Goal: Task Accomplishment & Management: Manage account settings

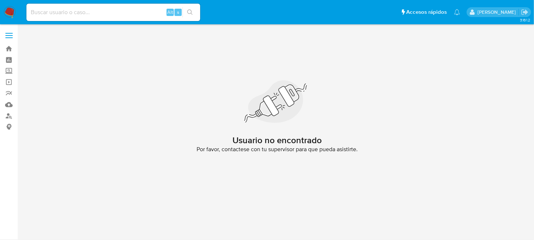
click at [11, 4] on nav "Pausado Ver notificaciones Alt s Accesos rápidos Presiona las siguientes teclas…" at bounding box center [267, 12] width 534 height 24
click at [14, 11] on img at bounding box center [10, 12] width 12 height 12
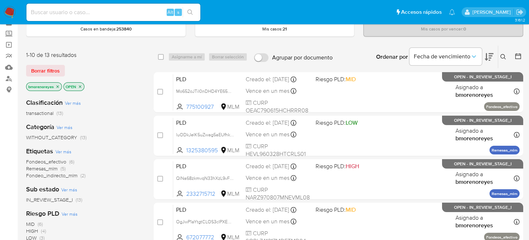
scroll to position [72, 0]
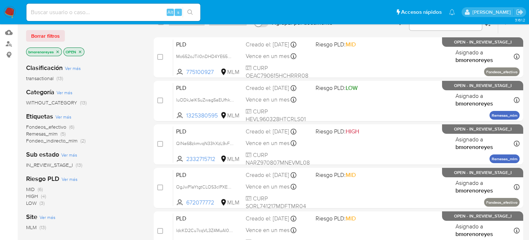
click at [76, 52] on p "OPEN" at bounding box center [74, 52] width 20 height 8
click at [79, 54] on p "OPEN" at bounding box center [74, 52] width 20 height 8
click at [82, 50] on icon "close-filter" at bounding box center [80, 52] width 4 height 4
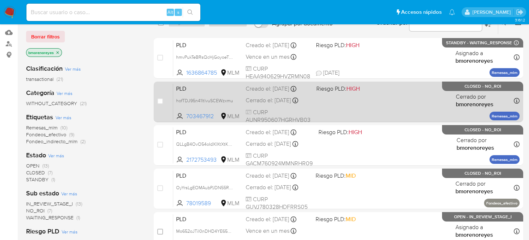
scroll to position [36, 0]
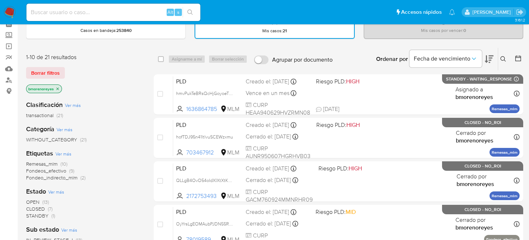
click at [491, 60] on icon at bounding box center [488, 59] width 9 height 9
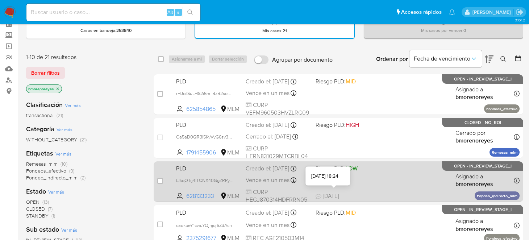
click at [352, 193] on span "02/10/2025 02/10/2025 18:24" at bounding box center [382, 196] width 134 height 8
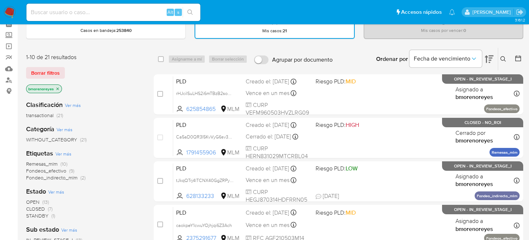
click at [491, 58] on icon at bounding box center [488, 59] width 9 height 9
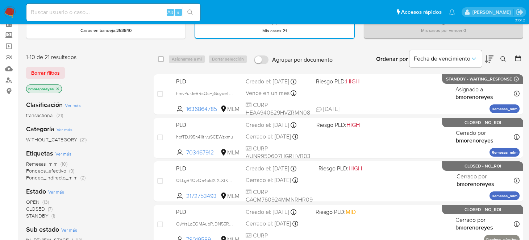
click at [491, 58] on icon at bounding box center [488, 59] width 9 height 9
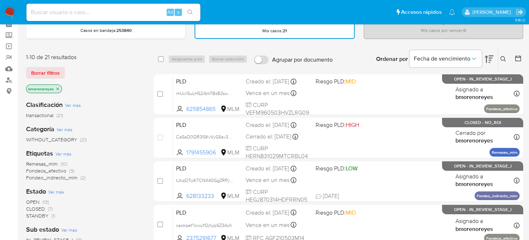
click at [34, 201] on span "OPEN" at bounding box center [32, 201] width 13 height 7
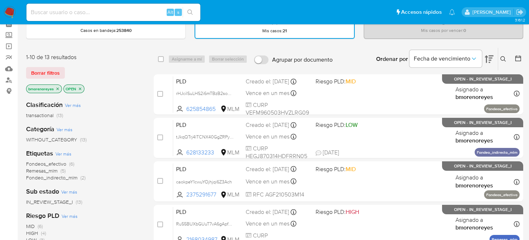
click at [492, 57] on icon at bounding box center [488, 59] width 9 height 8
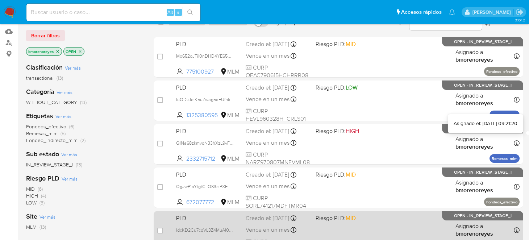
scroll to position [145, 0]
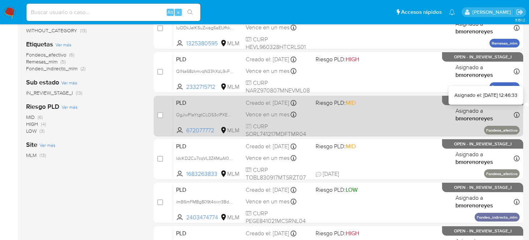
click at [514, 115] on icon at bounding box center [516, 115] width 6 height 6
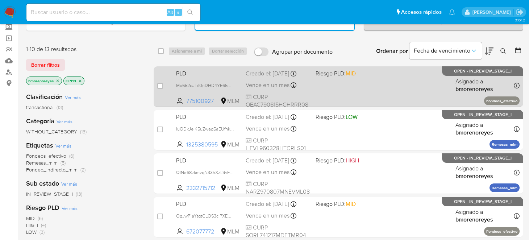
scroll to position [0, 0]
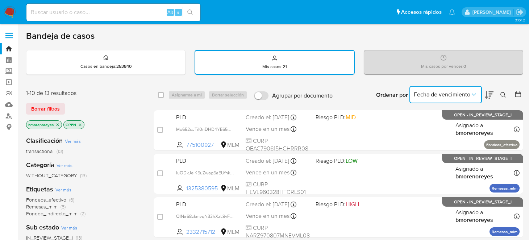
click at [481, 93] on button "Fecha de vencimiento" at bounding box center [445, 94] width 72 height 17
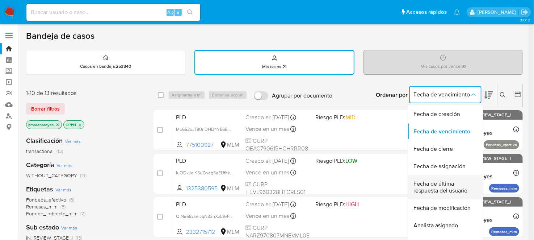
click at [441, 184] on span "Fecha de última respuesta del usuario" at bounding box center [443, 187] width 59 height 14
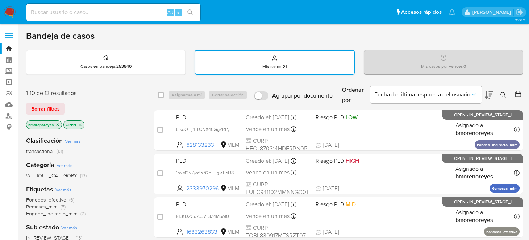
click at [256, 67] on div "Mis casos : 21" at bounding box center [274, 62] width 159 height 23
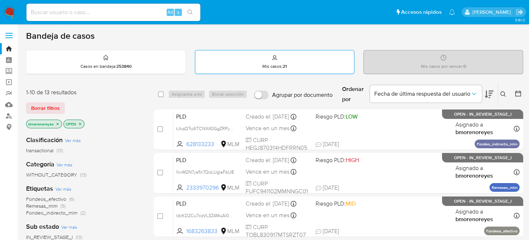
click at [282, 57] on div "Mis casos : 21" at bounding box center [274, 61] width 159 height 23
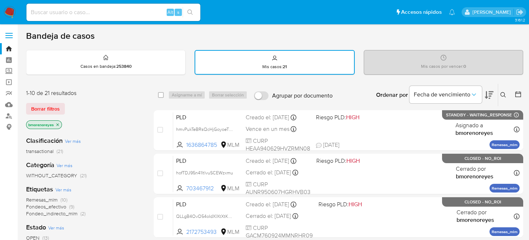
click at [501, 97] on button at bounding box center [504, 95] width 12 height 9
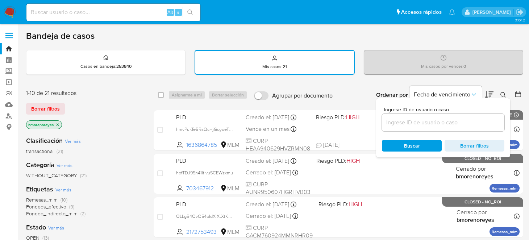
click at [404, 121] on input at bounding box center [443, 122] width 122 height 9
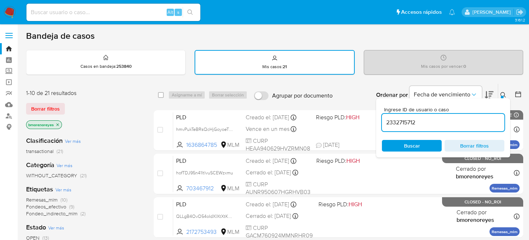
type input "2332715712"
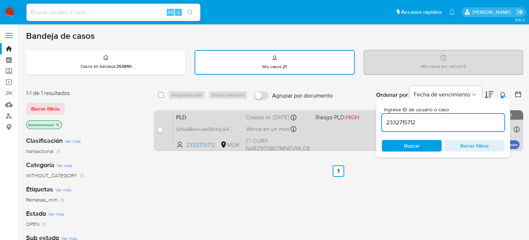
click at [327, 134] on div "PLD QlNa68zkmvqN33hXzL9vFgcL 2332715712 MLM Riesgo PLD: HIGH Creado el: 12/09/2…" at bounding box center [346, 130] width 346 height 37
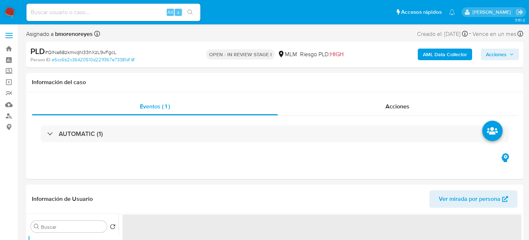
select select "10"
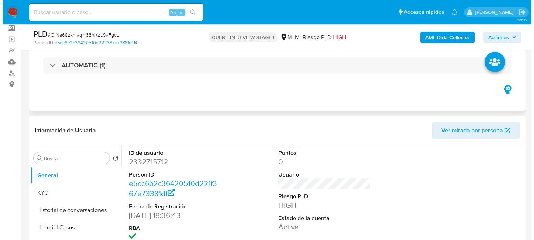
scroll to position [109, 0]
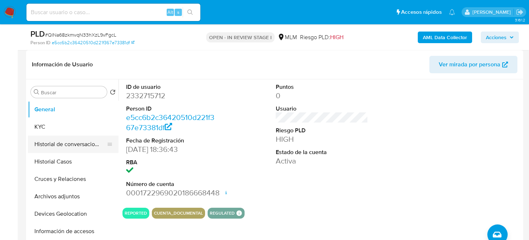
click at [63, 143] on button "Historial de conversaciones" at bounding box center [70, 143] width 85 height 17
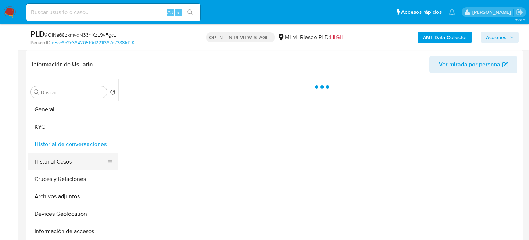
click at [60, 161] on button "Historial Casos" at bounding box center [70, 161] width 85 height 17
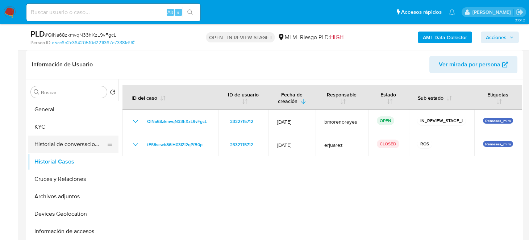
click at [64, 147] on button "Historial de conversaciones" at bounding box center [70, 143] width 85 height 17
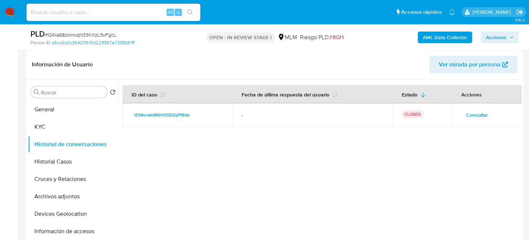
click at [467, 116] on span "Consultar" at bounding box center [477, 115] width 22 height 10
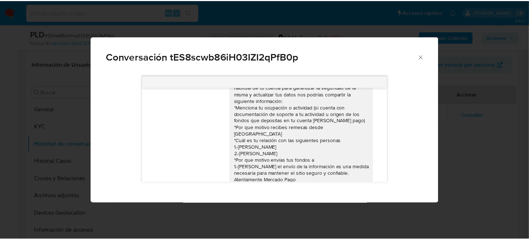
scroll to position [39, 0]
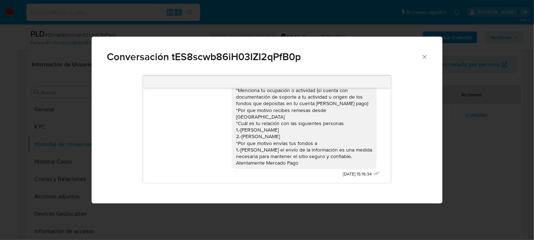
click at [479, 164] on div "Conversación tES8scwb86iH03IZI2qPfB0p Estimada Zuliangie se ha identificado un …" at bounding box center [267, 120] width 534 height 240
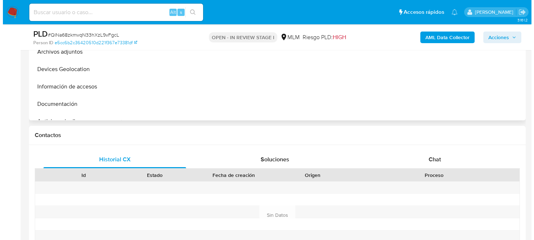
scroll to position [145, 0]
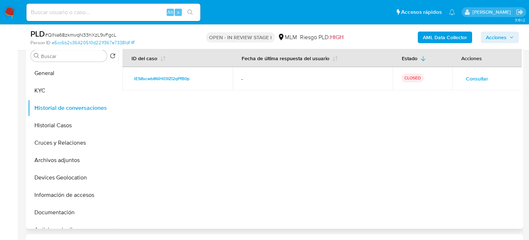
click at [472, 75] on span "Consultar" at bounding box center [477, 79] width 22 height 10
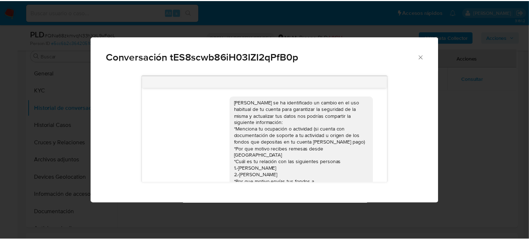
scroll to position [39, 0]
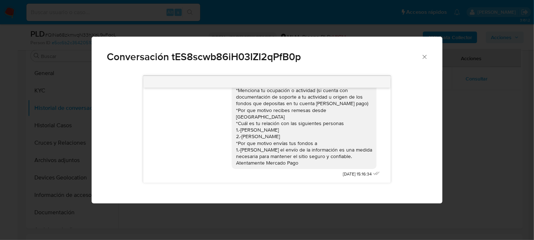
click at [467, 147] on div "Conversación tES8scwb86iH03IZI2qPfB0p Estimada Zuliangie se ha identificado un …" at bounding box center [267, 120] width 534 height 240
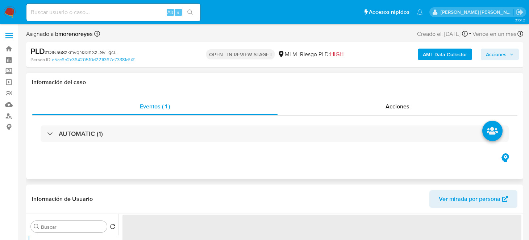
select select "10"
click at [320, 154] on div "Eventos ( 1 ) Acciones AUTOMATIC (1)" at bounding box center [274, 135] width 497 height 87
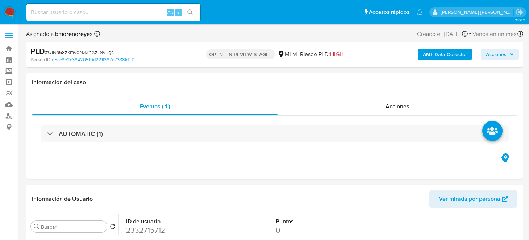
click at [74, 5] on div "Alt s" at bounding box center [113, 12] width 174 height 17
click at [7, 13] on img at bounding box center [10, 12] width 12 height 12
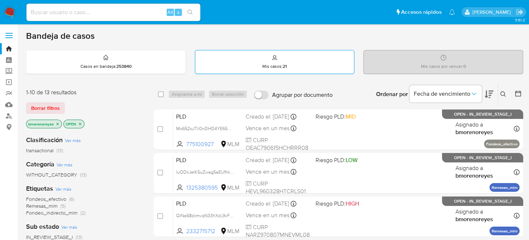
click at [276, 71] on div "Mis casos : 21" at bounding box center [274, 61] width 159 height 23
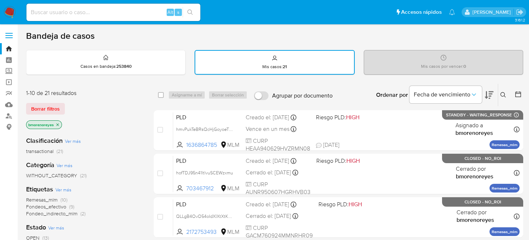
click at [503, 95] on icon at bounding box center [503, 95] width 6 height 6
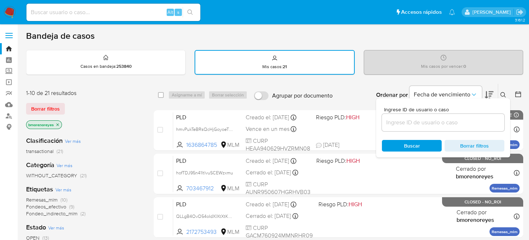
click at [405, 126] on div at bounding box center [443, 122] width 122 height 17
click at [394, 126] on div at bounding box center [443, 122] width 122 height 17
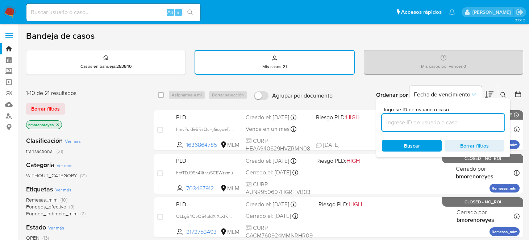
click at [395, 121] on input at bounding box center [443, 122] width 122 height 9
paste input "2403474774"
type input "2403474774"
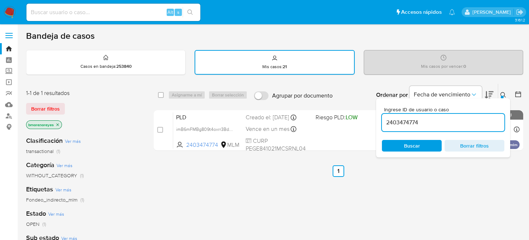
drag, startPoint x: 471, startPoint y: 147, endPoint x: 449, endPoint y: 167, distance: 29.8
click at [471, 147] on span "Borrar filtros" at bounding box center [474, 145] width 50 height 10
click at [448, 174] on ul "Anterior 1 Siguiente" at bounding box center [338, 171] width 369 height 12
click at [506, 92] on button at bounding box center [504, 95] width 12 height 9
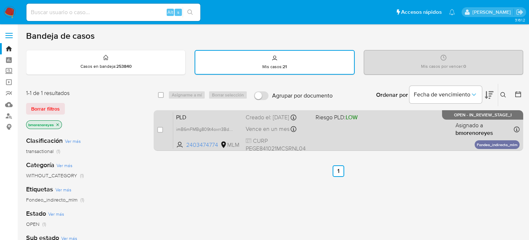
click at [365, 137] on div "PLD imB6mFMBg809t4oxrr3Bdpi8 2403474774 MLM Riesgo PLD: LOW Creado el: 12/09/20…" at bounding box center [346, 130] width 346 height 37
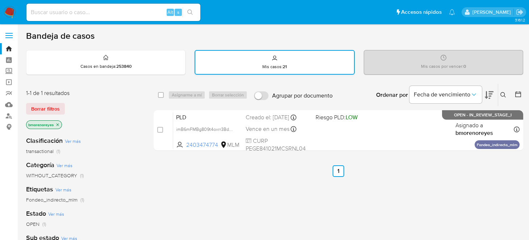
click at [249, 62] on div "Mis casos : 21" at bounding box center [274, 62] width 159 height 23
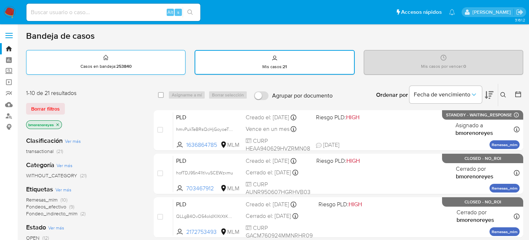
click at [123, 63] on strong "253840" at bounding box center [123, 66] width 15 height 7
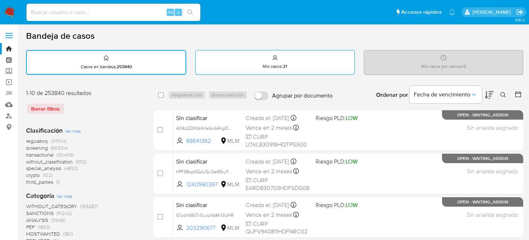
click at [263, 63] on p "Mis casos : 21" at bounding box center [275, 66] width 25 height 6
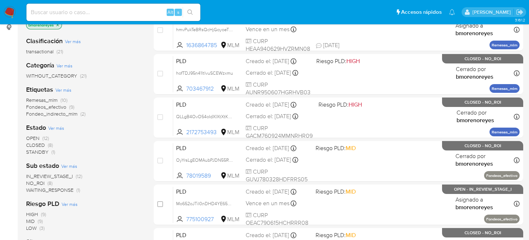
scroll to position [109, 0]
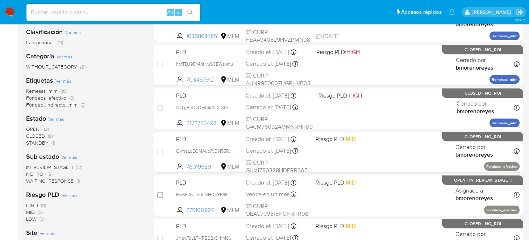
click at [92, 130] on div "OPEN (12) CLOSED (8) STANDBY (1)" at bounding box center [84, 136] width 116 height 21
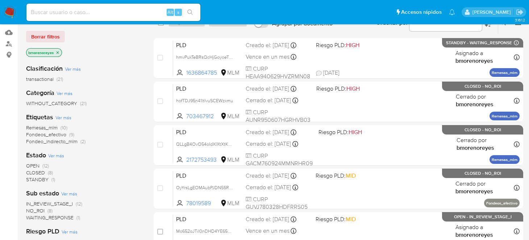
click at [33, 166] on span "OPEN" at bounding box center [32, 165] width 13 height 7
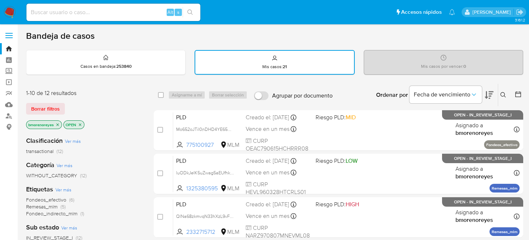
click at [508, 95] on button at bounding box center [504, 95] width 12 height 9
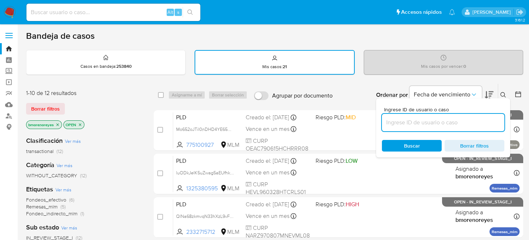
drag, startPoint x: 431, startPoint y: 121, endPoint x: 428, endPoint y: 125, distance: 4.7
click at [431, 121] on input at bounding box center [443, 122] width 122 height 9
type input "1325380595"
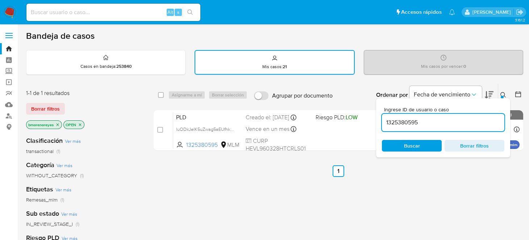
click at [471, 175] on ul "Anterior 1 Siguiente" at bounding box center [338, 171] width 369 height 12
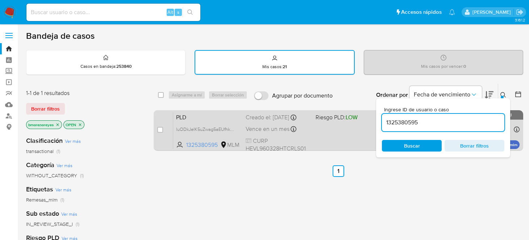
click at [330, 138] on div "PLD luODkJelK5uZwag5aEUfhkg3 1325380595 MLM Riesgo PLD: LOW Creado el: 12/09/20…" at bounding box center [346, 130] width 346 height 37
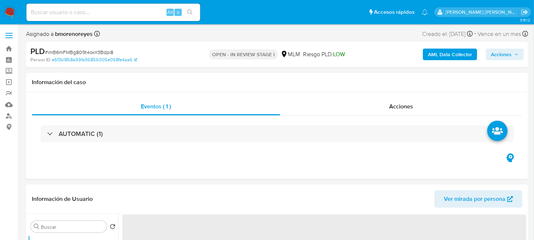
select select "10"
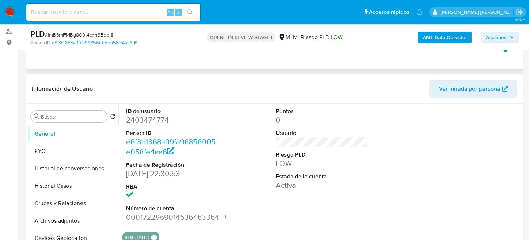
scroll to position [109, 0]
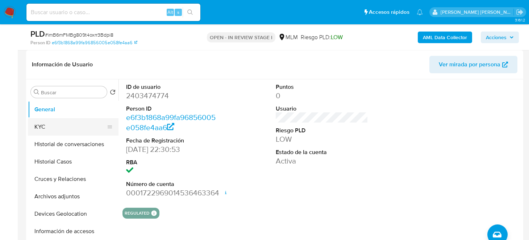
click at [46, 125] on button "KYC" at bounding box center [70, 126] width 85 height 17
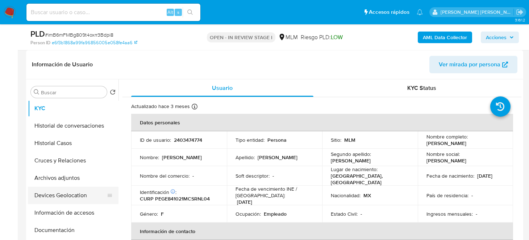
scroll to position [36, 0]
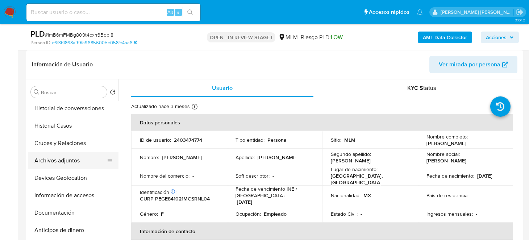
click at [66, 161] on button "Archivos adjuntos" at bounding box center [70, 160] width 85 height 17
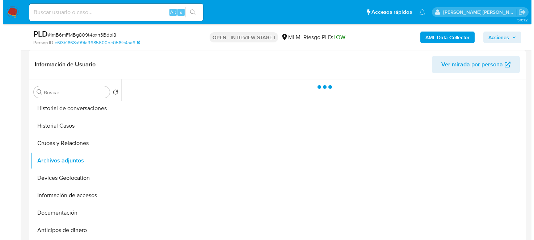
scroll to position [145, 0]
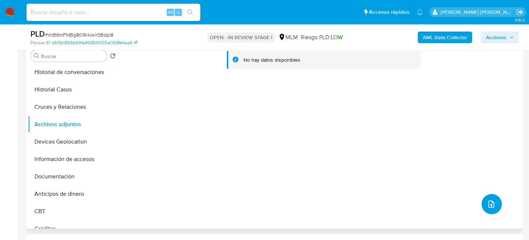
click at [488, 203] on icon "upload-file" at bounding box center [491, 203] width 6 height 7
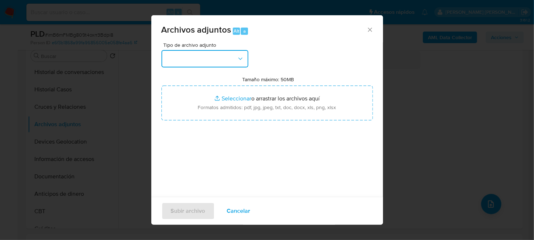
click at [222, 60] on button "button" at bounding box center [204, 58] width 87 height 17
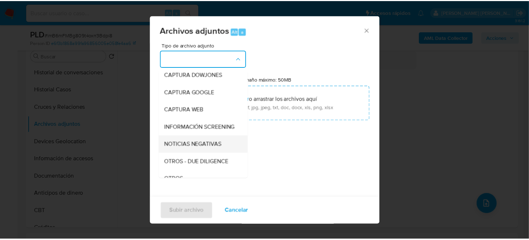
scroll to position [72, 0]
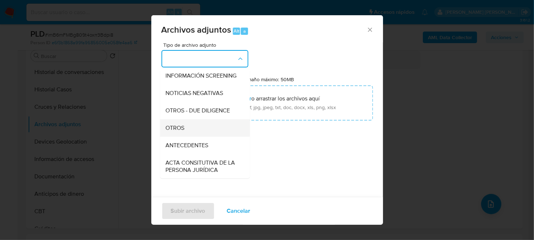
click at [181, 131] on span "OTROS" at bounding box center [175, 127] width 19 height 7
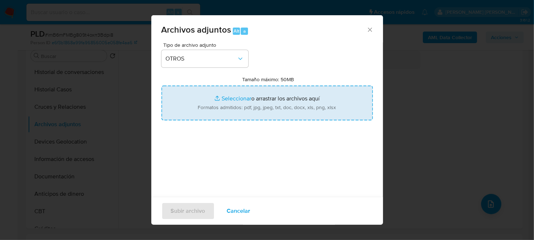
click at [281, 100] on input "Tamaño máximo: 50MB Seleccionar archivos" at bounding box center [266, 102] width 211 height 35
type input "C:\fakepath\2403474774_ ELODIA PEREZ GONZALEZ_SEP2025.pdf"
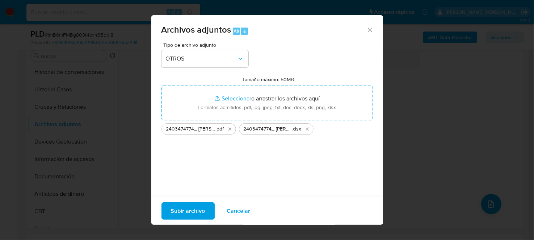
click at [189, 205] on span "Subir archivo" at bounding box center [188, 211] width 34 height 16
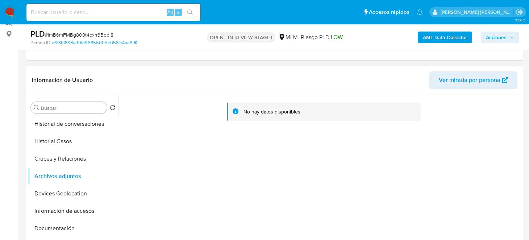
scroll to position [109, 0]
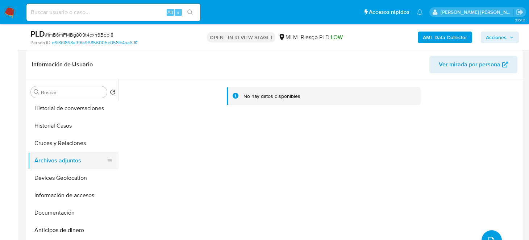
click at [71, 157] on button "Archivos adjuntos" at bounding box center [70, 160] width 85 height 17
click at [68, 137] on button "Cruces y Relaciones" at bounding box center [70, 142] width 85 height 17
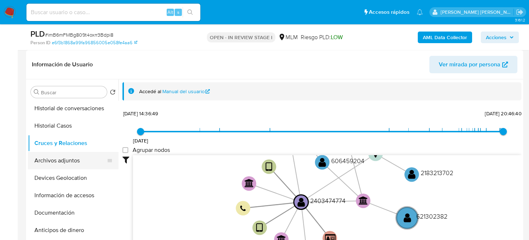
click at [69, 161] on button "Archivos adjuntos" at bounding box center [70, 160] width 85 height 17
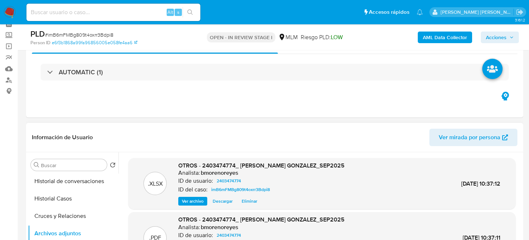
scroll to position [0, 0]
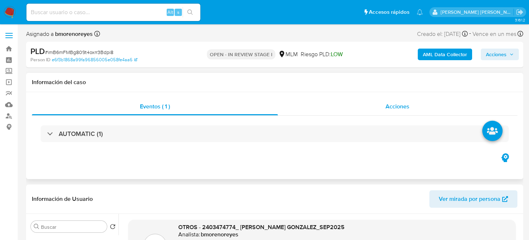
click at [401, 106] on span "Acciones" at bounding box center [397, 106] width 24 height 8
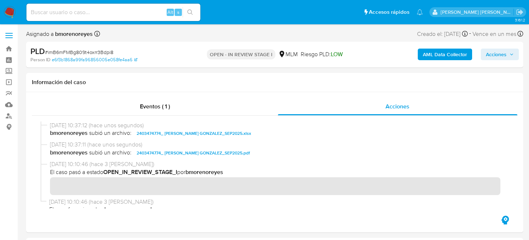
click at [501, 52] on span "Acciones" at bounding box center [496, 55] width 21 height 12
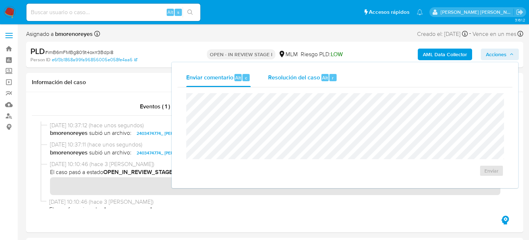
click at [288, 79] on span "Resolución del caso" at bounding box center [294, 77] width 52 height 8
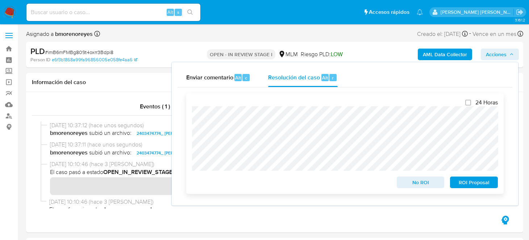
click at [401, 185] on button "No ROI" at bounding box center [420, 182] width 48 height 12
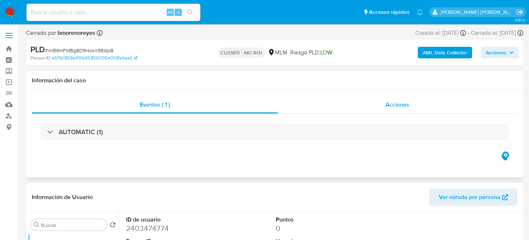
click at [381, 104] on div "Acciones" at bounding box center [398, 104] width 240 height 17
select select "10"
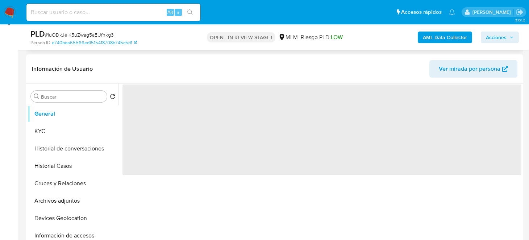
scroll to position [109, 0]
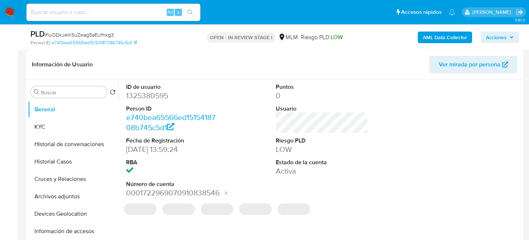
select select "10"
click at [60, 146] on button "Historial de conversaciones" at bounding box center [70, 143] width 85 height 17
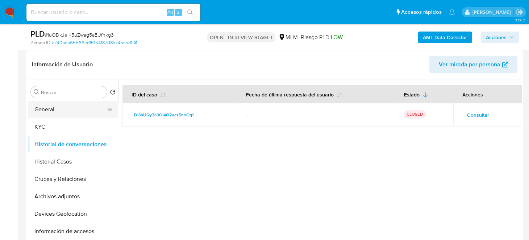
click at [59, 112] on button "General" at bounding box center [70, 109] width 85 height 17
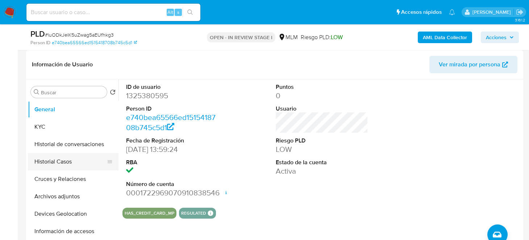
click at [63, 159] on button "Historial Casos" at bounding box center [70, 161] width 85 height 17
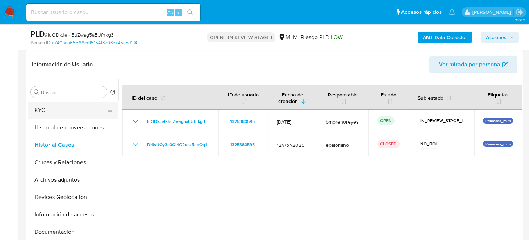
scroll to position [0, 0]
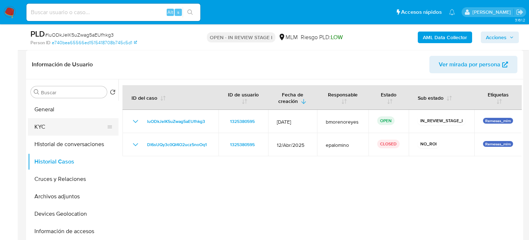
click at [55, 126] on button "KYC" at bounding box center [70, 126] width 85 height 17
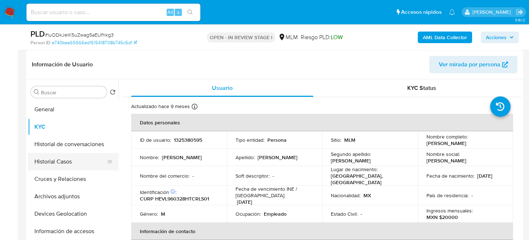
click at [64, 161] on button "Historial Casos" at bounding box center [70, 161] width 85 height 17
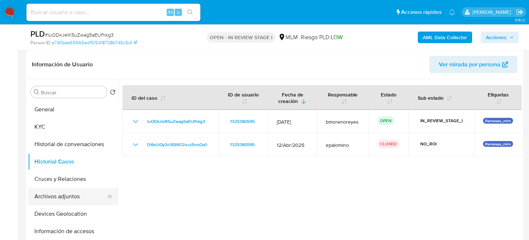
click at [69, 198] on button "Archivos adjuntos" at bounding box center [70, 196] width 85 height 17
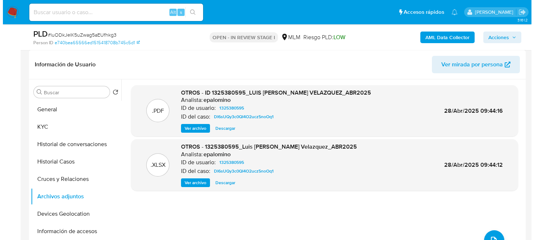
scroll to position [145, 0]
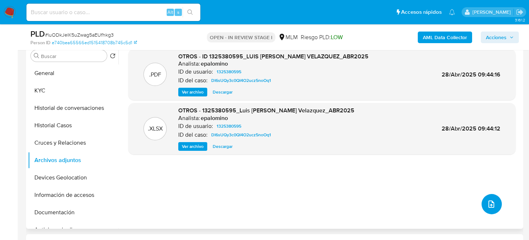
click at [487, 204] on icon "upload-file" at bounding box center [491, 204] width 9 height 9
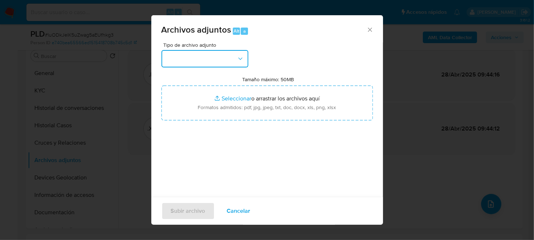
click at [208, 53] on button "button" at bounding box center [204, 58] width 87 height 17
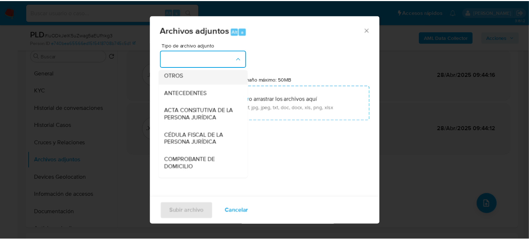
scroll to position [109, 0]
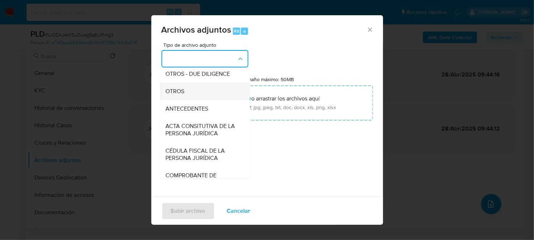
click at [185, 98] on div "OTROS" at bounding box center [203, 90] width 74 height 17
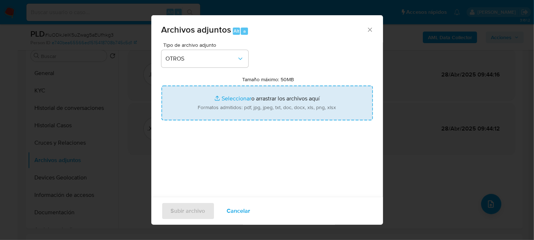
click at [234, 104] on input "Tamaño máximo: 50MB Seleccionar archivos" at bounding box center [266, 102] width 211 height 35
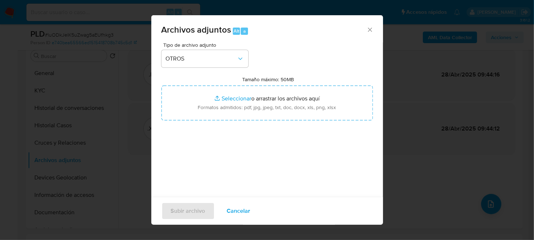
click at [412, 178] on div "Archivos adjuntos Alt a Tipo de archivo adjunto OTROS Tamaño máximo: 50MB Selec…" at bounding box center [267, 120] width 534 height 240
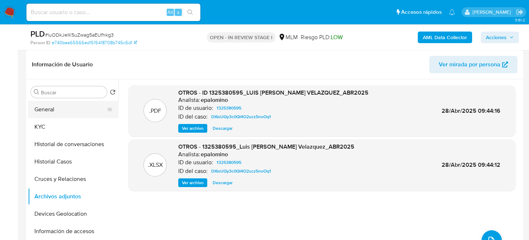
click at [54, 113] on button "General" at bounding box center [70, 109] width 85 height 17
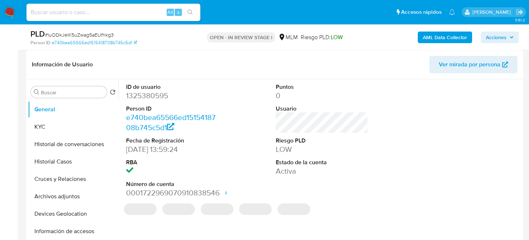
click at [144, 93] on dd "1325380595" at bounding box center [172, 96] width 92 height 10
copy dd "1325380595"
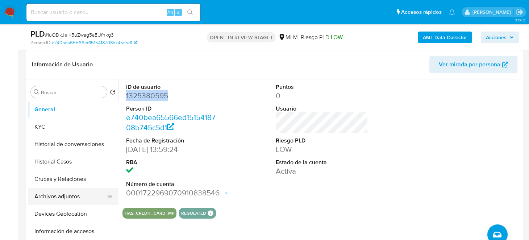
click at [66, 197] on button "Archivos adjuntos" at bounding box center [70, 196] width 85 height 17
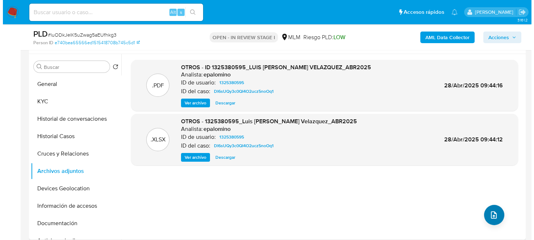
scroll to position [145, 0]
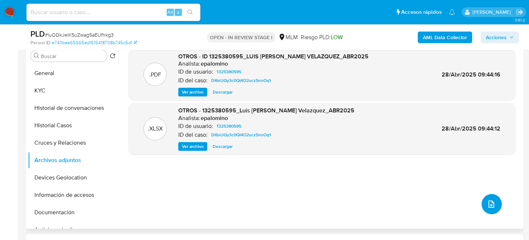
click at [490, 200] on span "upload-file" at bounding box center [491, 204] width 9 height 9
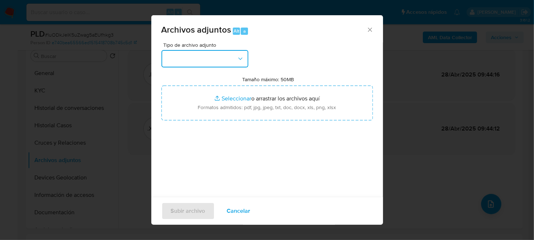
click at [207, 56] on button "button" at bounding box center [204, 58] width 87 height 17
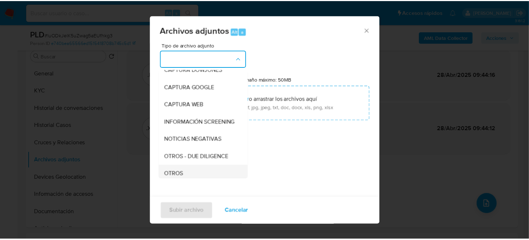
scroll to position [62, 0]
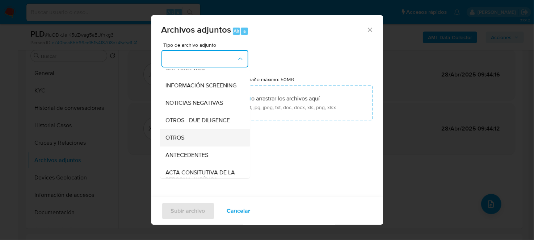
click at [180, 141] on span "OTROS" at bounding box center [175, 137] width 19 height 7
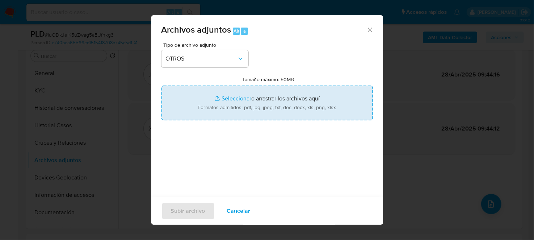
click at [262, 110] on input "Tamaño máximo: 50MB Seleccionar archivos" at bounding box center [266, 102] width 211 height 35
type input "C:\fakepath\1325380595_LUIS MANRIQUE HERNANDEZ VELAZQUEZ_SEP2025.xlsx"
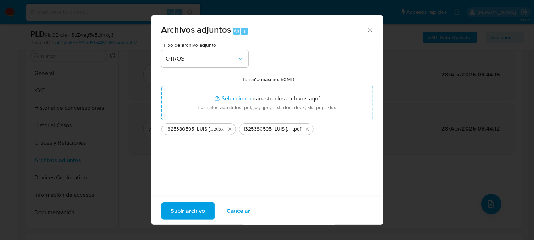
click at [192, 209] on span "Subir archivo" at bounding box center [188, 211] width 34 height 16
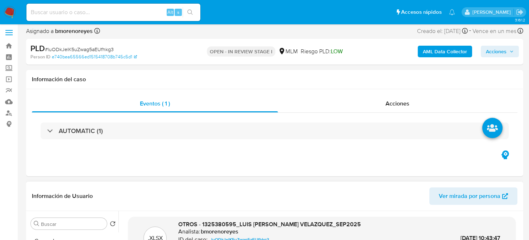
scroll to position [0, 0]
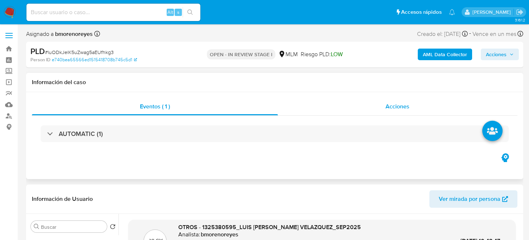
click at [382, 110] on div "Acciones" at bounding box center [398, 106] width 240 height 17
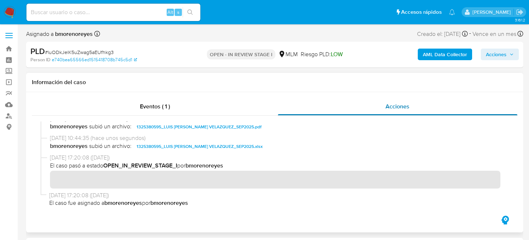
scroll to position [8, 0]
click at [496, 55] on span "Acciones" at bounding box center [496, 55] width 21 height 12
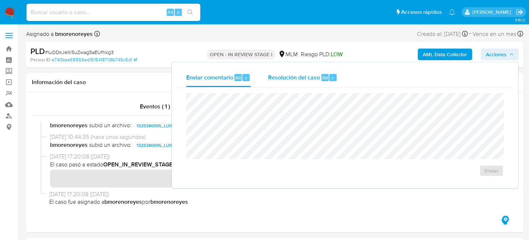
click at [295, 81] on span "Resolución del caso" at bounding box center [294, 77] width 52 height 8
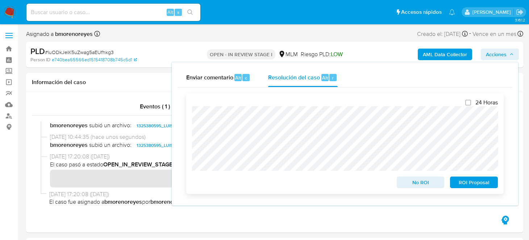
click at [414, 183] on span "No ROI" at bounding box center [421, 182] width 38 height 10
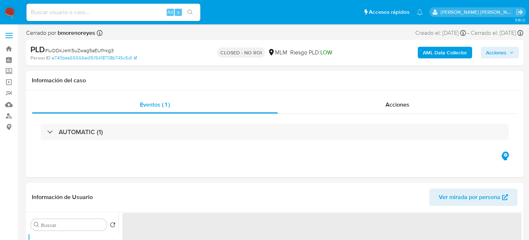
drag, startPoint x: 14, startPoint y: 11, endPoint x: 111, endPoint y: 42, distance: 102.3
click at [14, 11] on img at bounding box center [10, 12] width 12 height 12
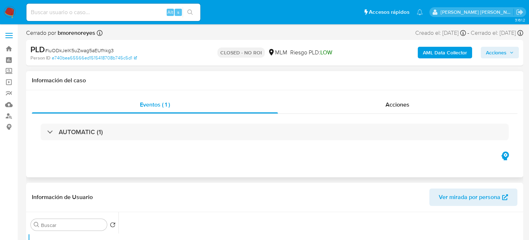
select select "10"
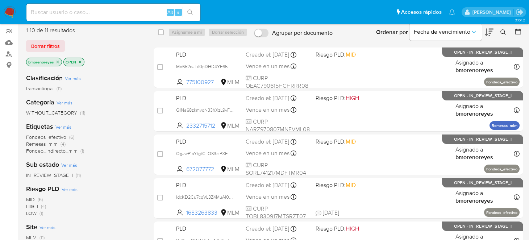
scroll to position [36, 0]
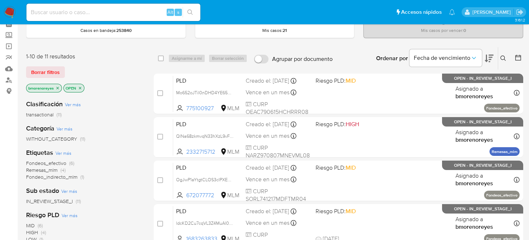
click at [82, 86] on icon "close-filter" at bounding box center [80, 88] width 4 height 4
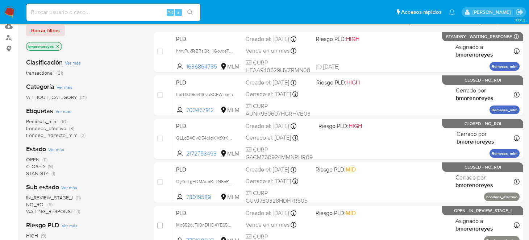
scroll to position [109, 0]
